Goal: Task Accomplishment & Management: Complete application form

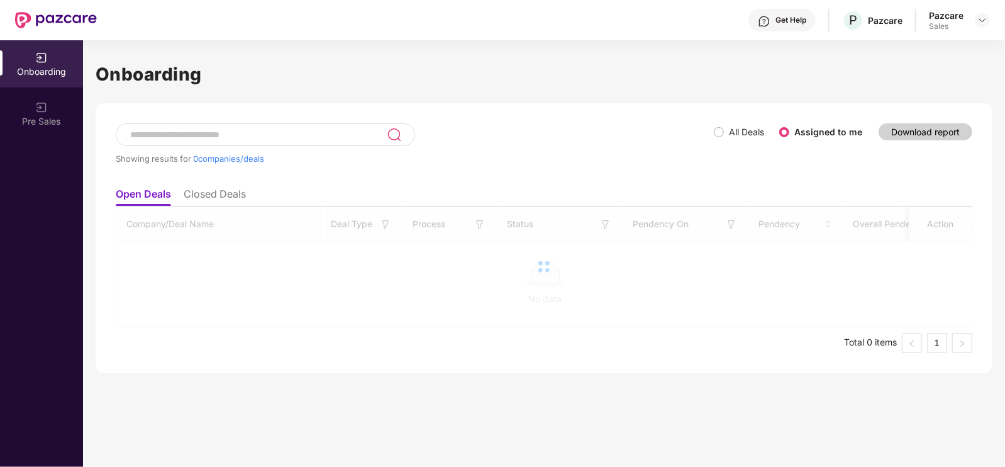
click at [79, 242] on div "Onboarding Pre Sales" at bounding box center [41, 253] width 83 height 426
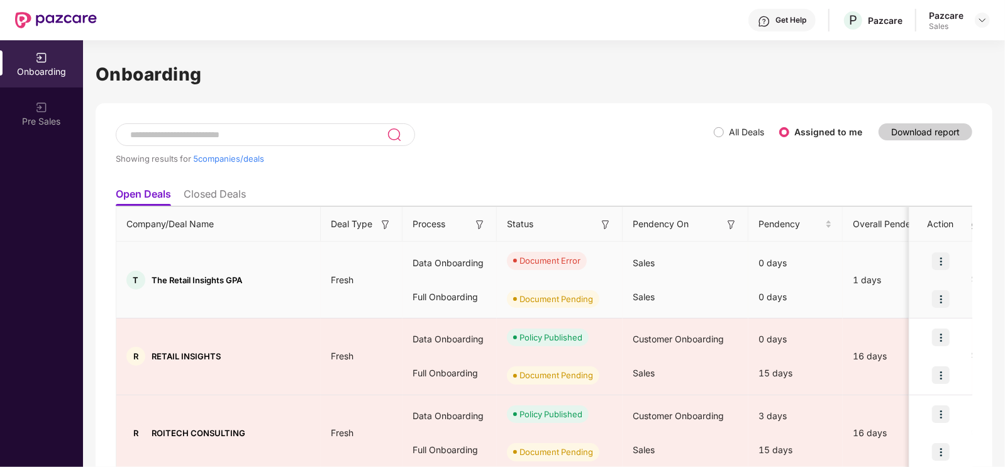
click at [943, 272] on div at bounding box center [940, 261] width 63 height 38
click at [942, 262] on img at bounding box center [941, 261] width 18 height 18
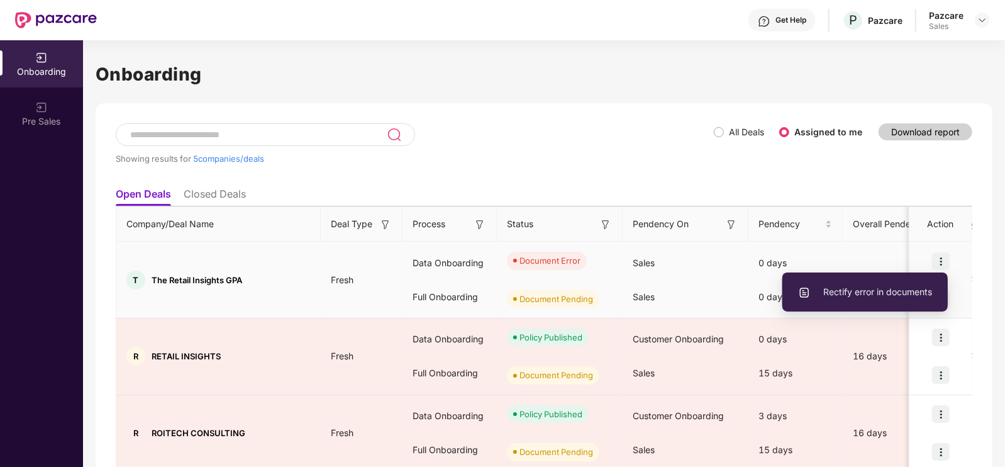
click at [881, 295] on span "Rectify error in documents" at bounding box center [865, 292] width 134 height 14
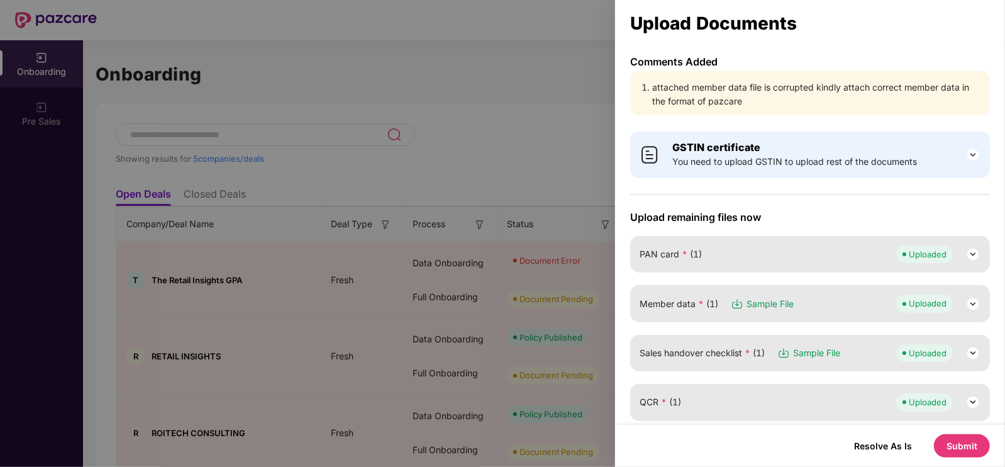
scroll to position [73, 0]
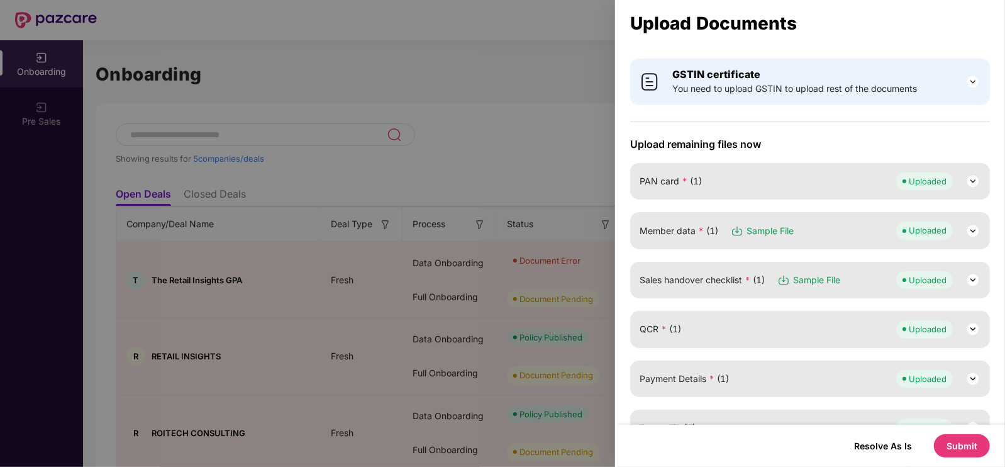
click at [978, 231] on img at bounding box center [972, 230] width 15 height 15
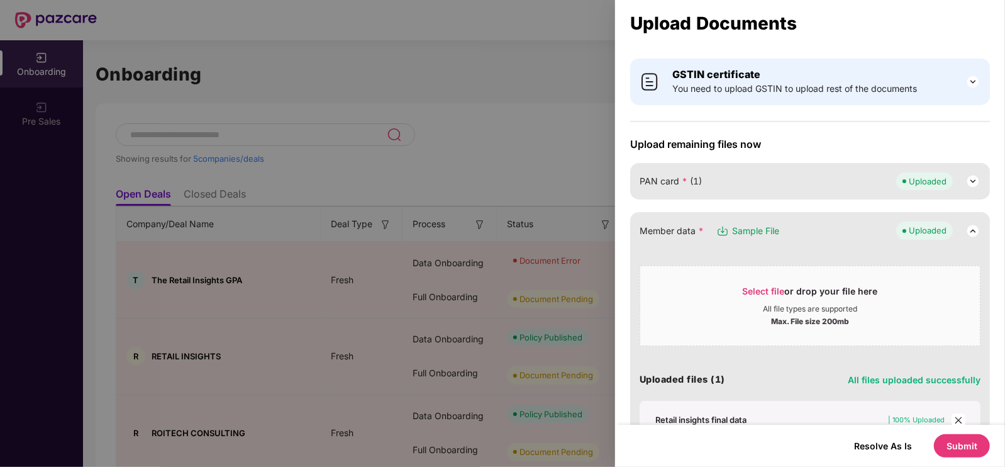
scroll to position [196, 0]
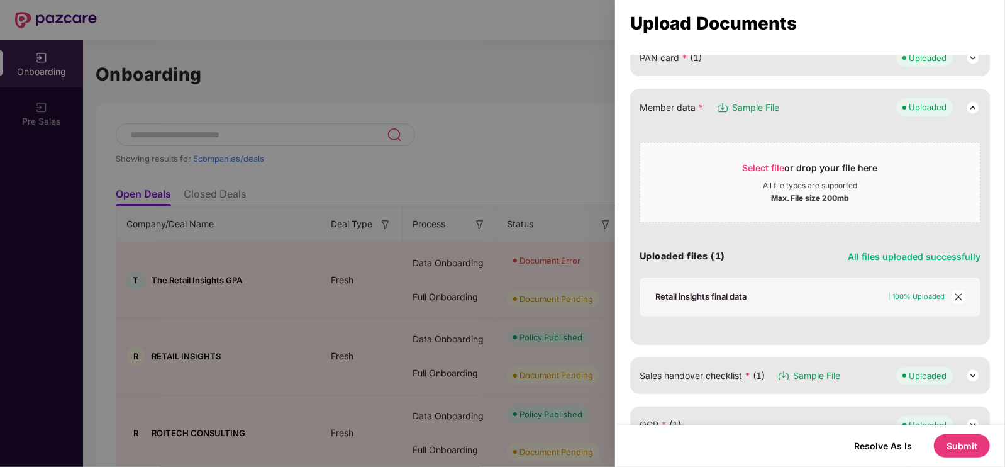
click at [953, 301] on span "close" at bounding box center [959, 297] width 14 height 14
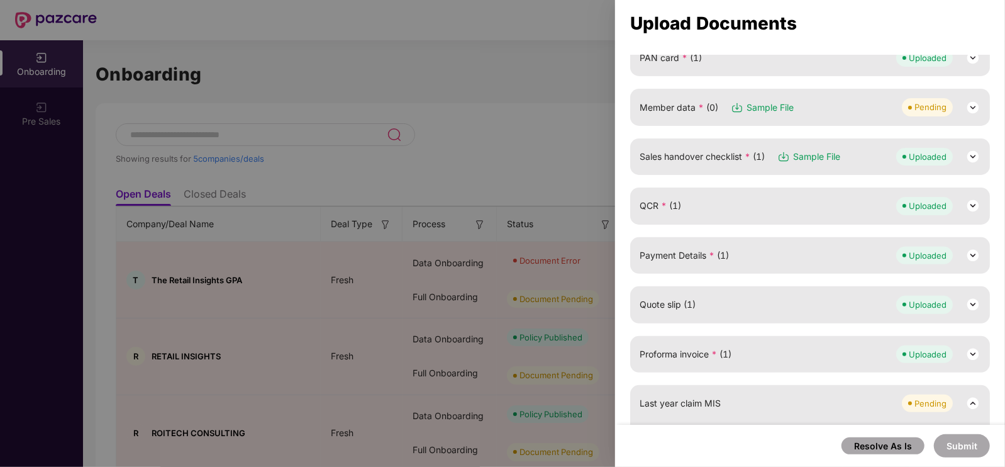
scroll to position [92, 0]
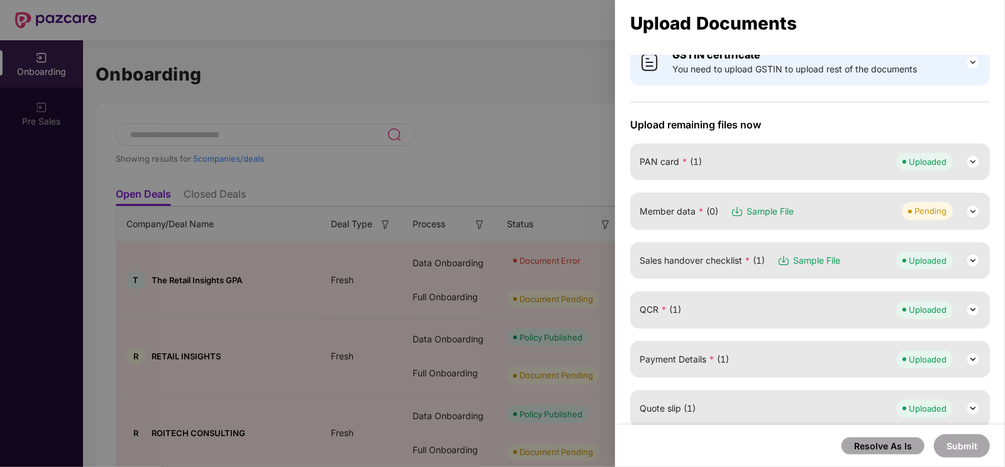
click at [869, 221] on div "Member data * (0) Sample File Pending" at bounding box center [810, 210] width 360 height 36
click at [973, 209] on img at bounding box center [972, 211] width 15 height 15
click at [972, 460] on div "Resolve As Is Submit" at bounding box center [810, 446] width 390 height 42
click at [965, 446] on button "Submit" at bounding box center [962, 445] width 56 height 23
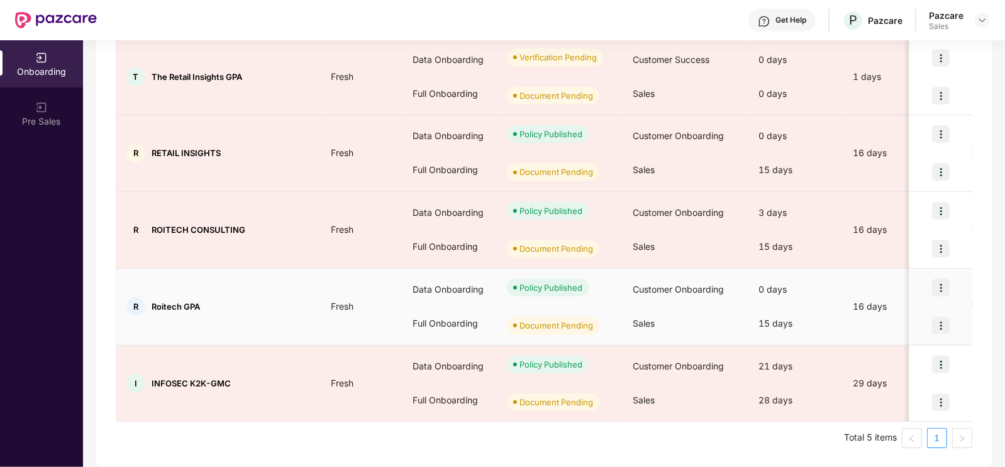
scroll to position [0, 153]
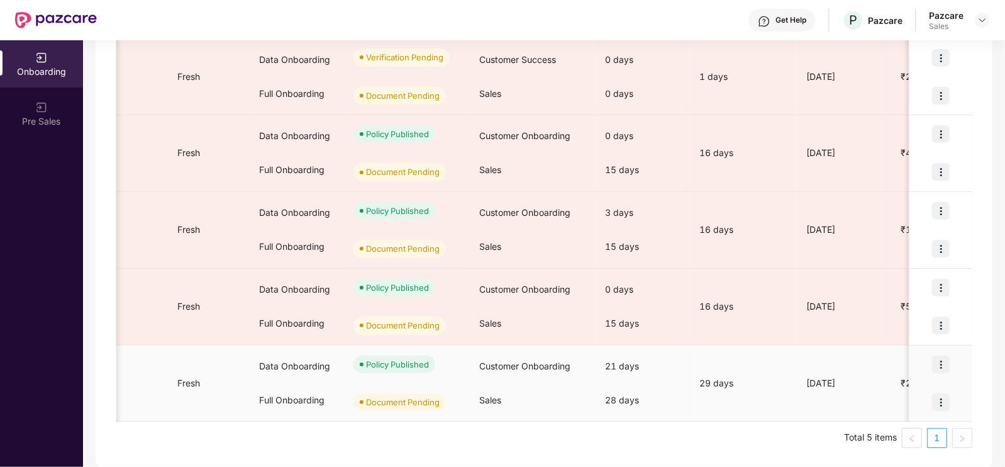
click at [935, 404] on img at bounding box center [941, 402] width 18 height 18
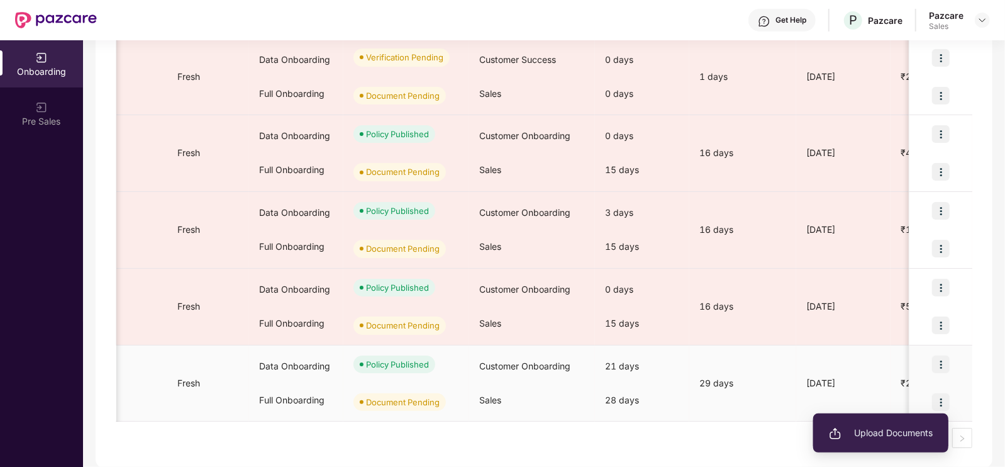
click at [878, 424] on li "Upload Documents" at bounding box center [880, 432] width 135 height 26
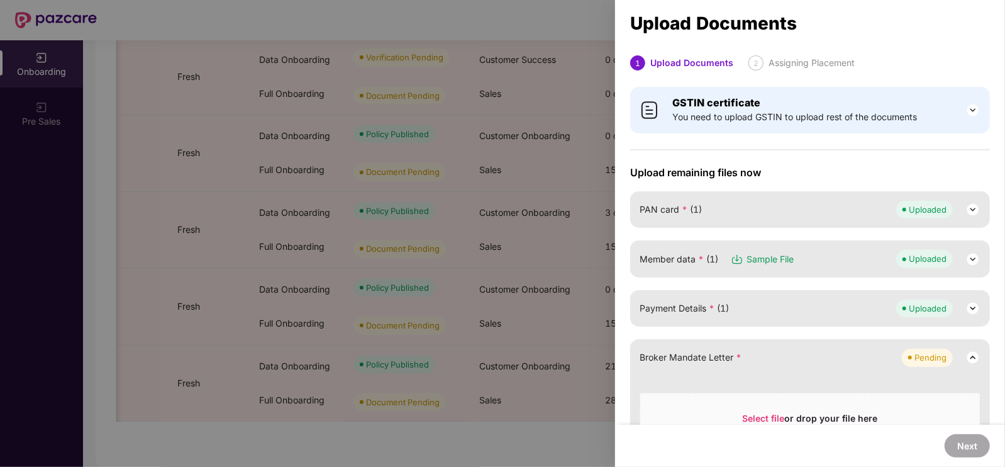
click at [571, 70] on div at bounding box center [502, 233] width 1005 height 467
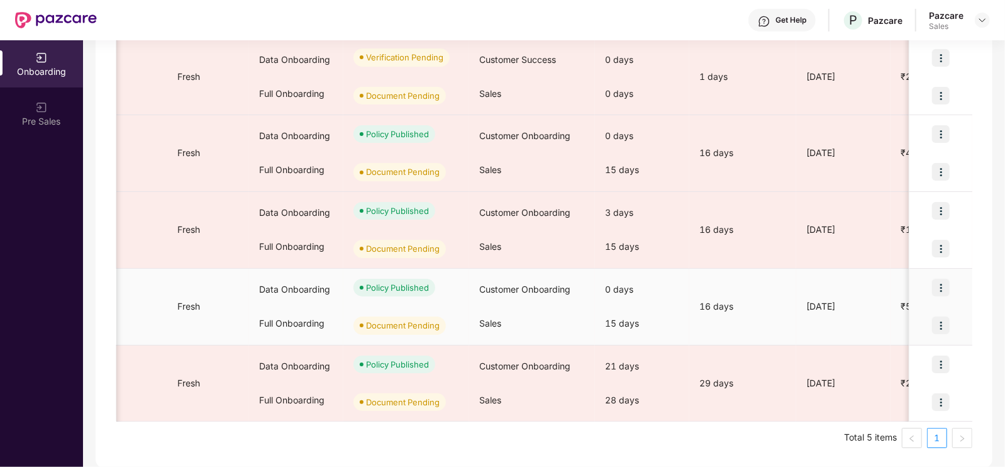
click at [947, 323] on img at bounding box center [941, 325] width 18 height 18
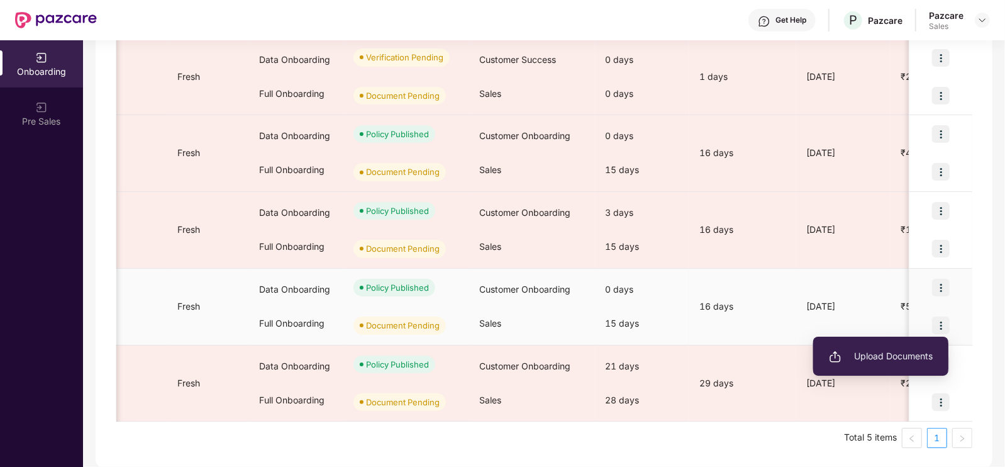
click at [860, 360] on span "Upload Documents" at bounding box center [881, 356] width 104 height 14
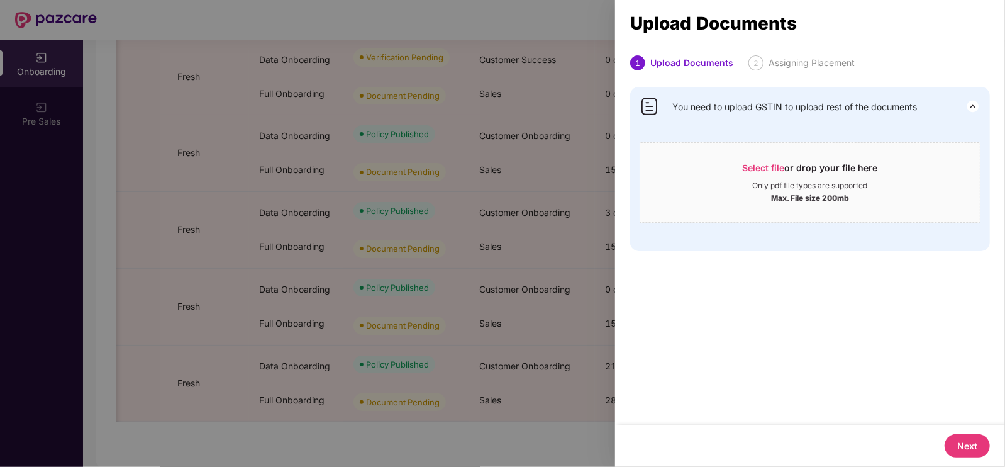
click at [602, 91] on div at bounding box center [502, 233] width 1005 height 467
